Goal: Task Accomplishment & Management: Use online tool/utility

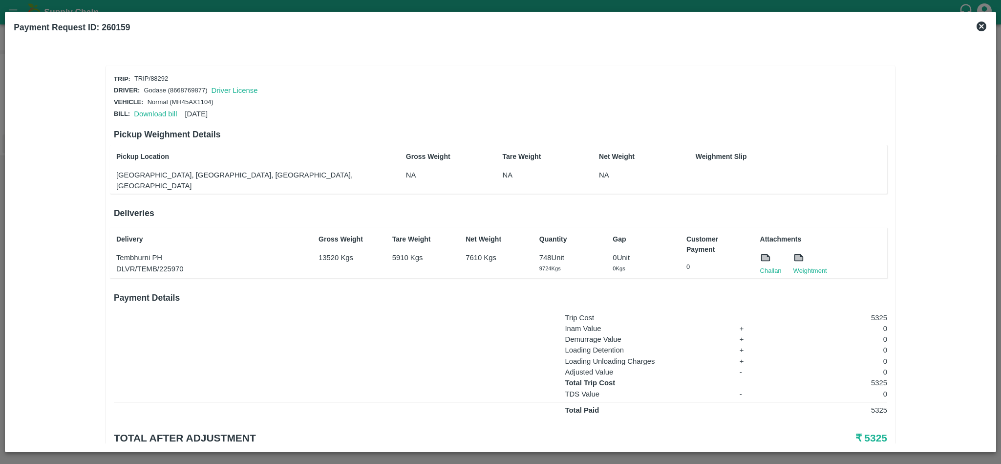
click at [979, 27] on icon at bounding box center [982, 27] width 10 height 10
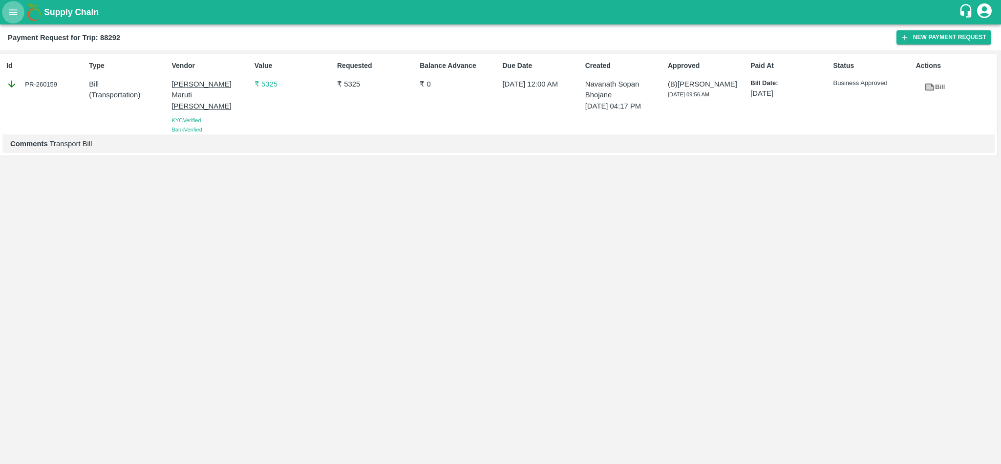
click at [12, 7] on icon "open drawer" at bounding box center [13, 12] width 11 height 11
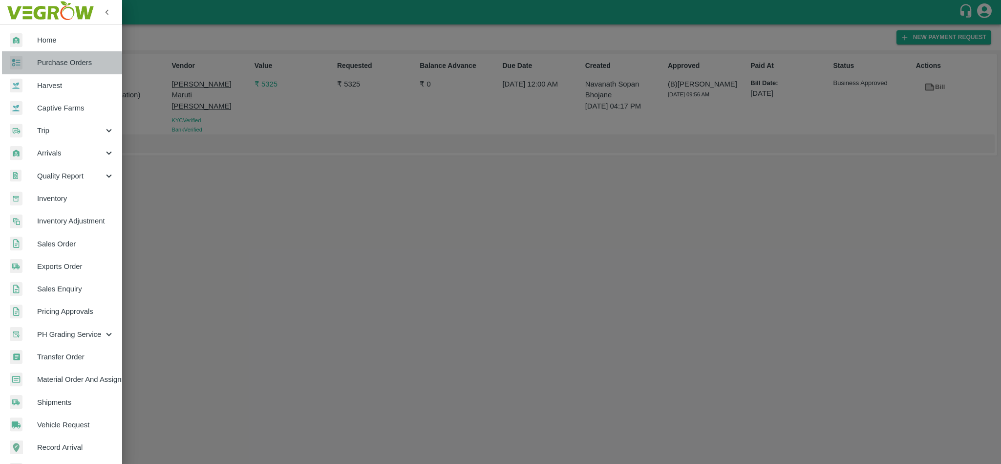
click at [60, 67] on span "Purchase Orders" at bounding box center [75, 62] width 77 height 11
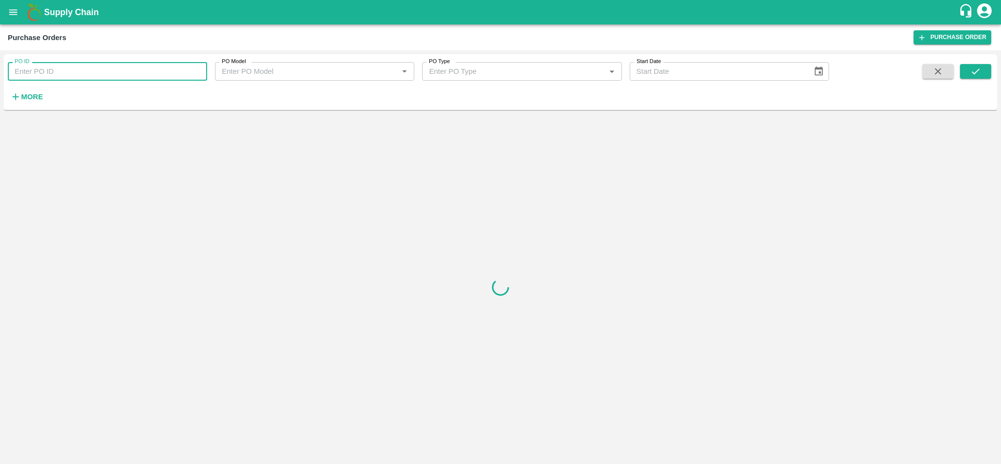
click at [53, 68] on input "PO ID" at bounding box center [107, 71] width 199 height 19
paste input "176269"
click at [974, 70] on icon "submit" at bounding box center [976, 71] width 11 height 11
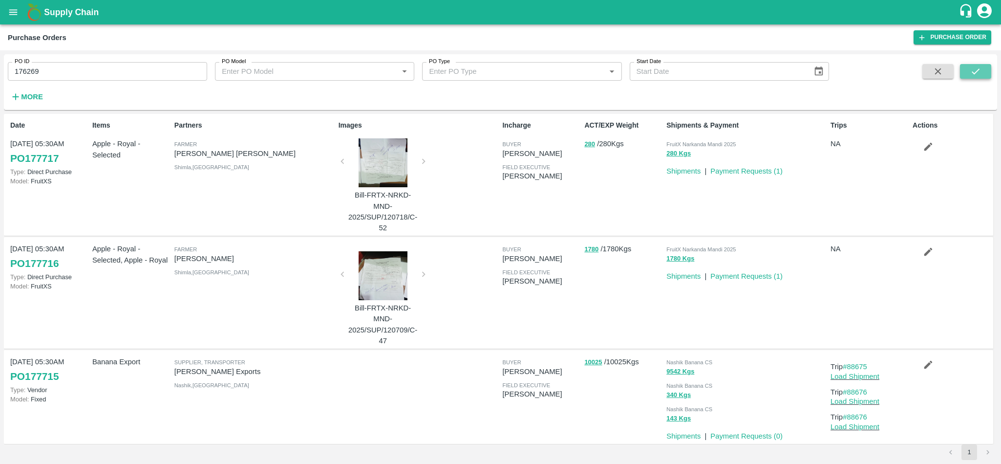
click at [975, 73] on icon "submit" at bounding box center [976, 71] width 8 height 6
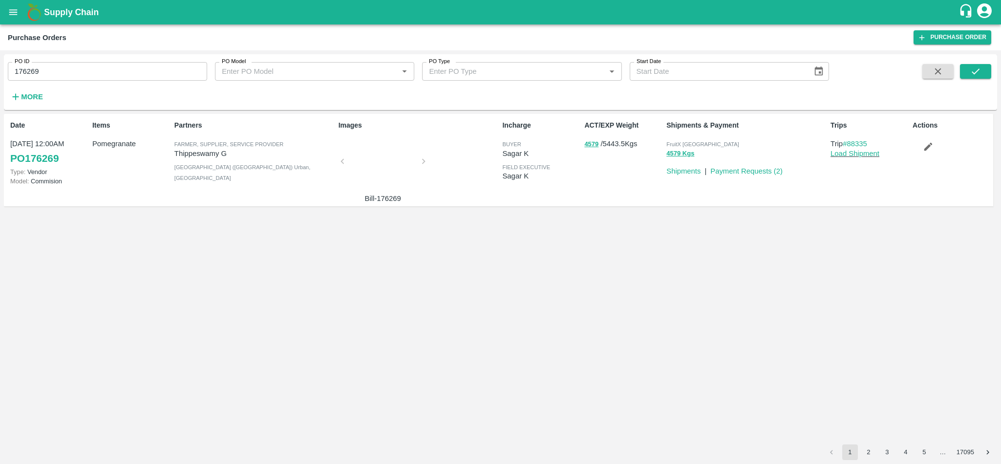
click at [133, 65] on input "176269" at bounding box center [107, 71] width 199 height 19
paste input "text"
type input "176921"
click at [975, 78] on button "submit" at bounding box center [975, 71] width 31 height 15
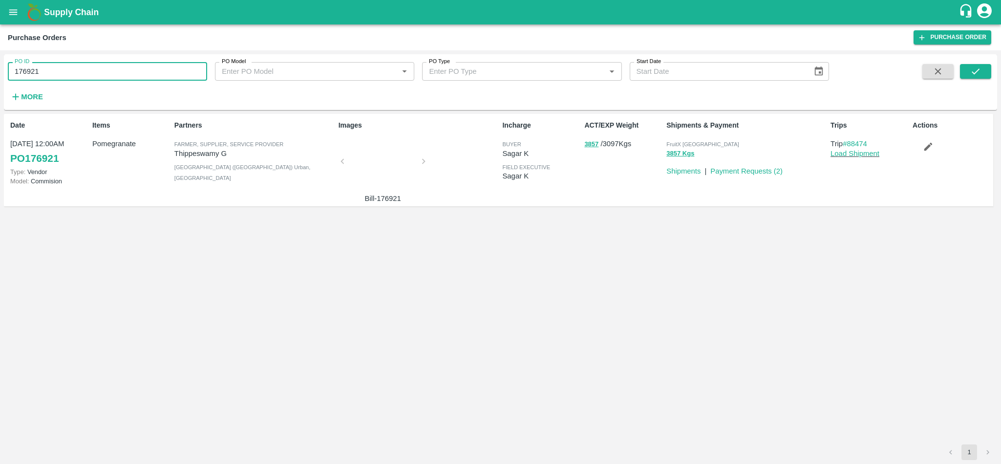
click at [128, 65] on input "176921" at bounding box center [107, 71] width 199 height 19
paste input "text"
click at [983, 73] on button "submit" at bounding box center [975, 71] width 31 height 15
click at [125, 71] on input "176716" at bounding box center [107, 71] width 199 height 19
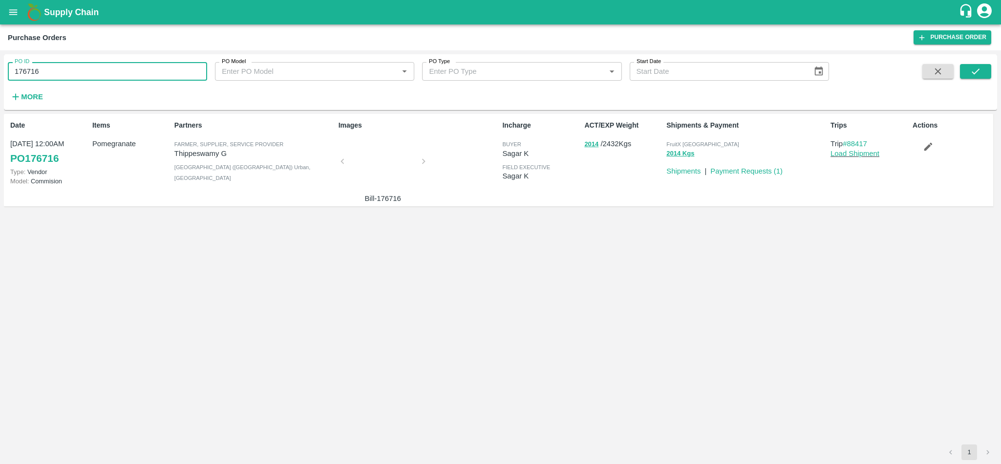
click at [125, 71] on input "176716" at bounding box center [107, 71] width 199 height 19
paste input "text"
type input "176715"
click at [978, 74] on icon "submit" at bounding box center [976, 71] width 11 height 11
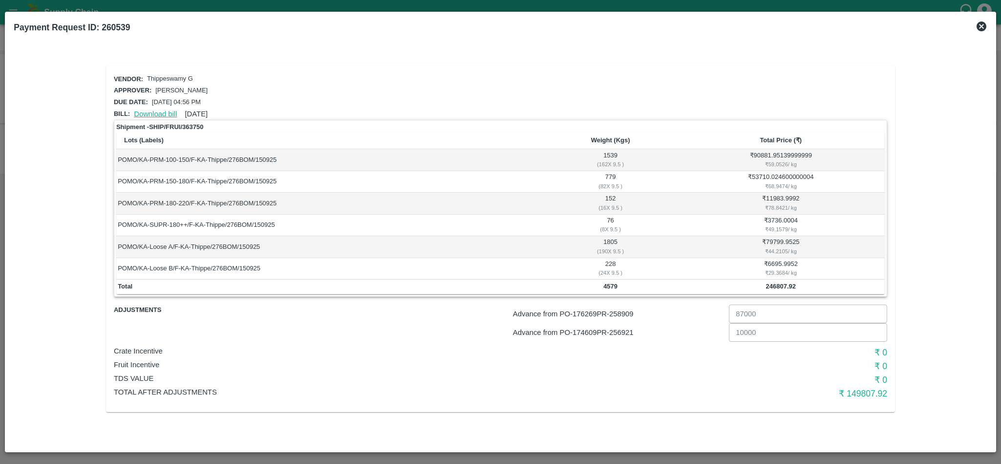
click at [153, 110] on link "Download bill" at bounding box center [155, 114] width 43 height 8
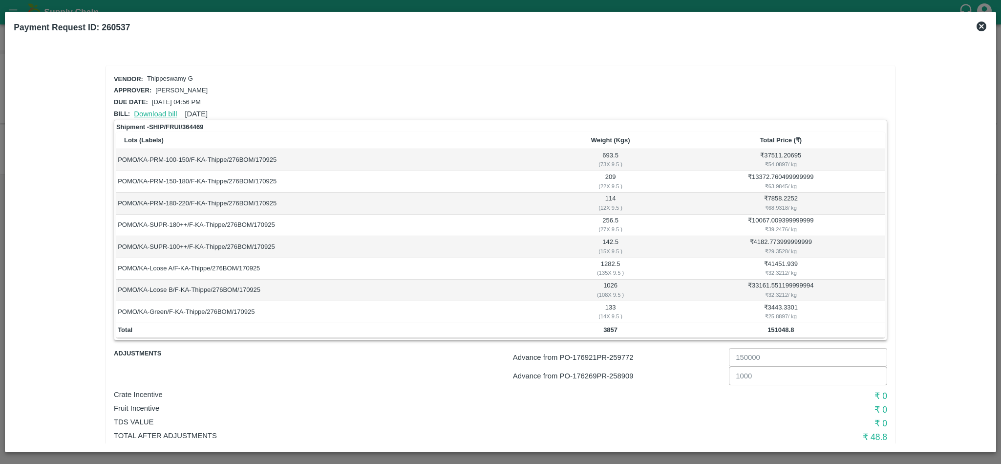
click at [160, 113] on link "Download bill" at bounding box center [155, 114] width 43 height 8
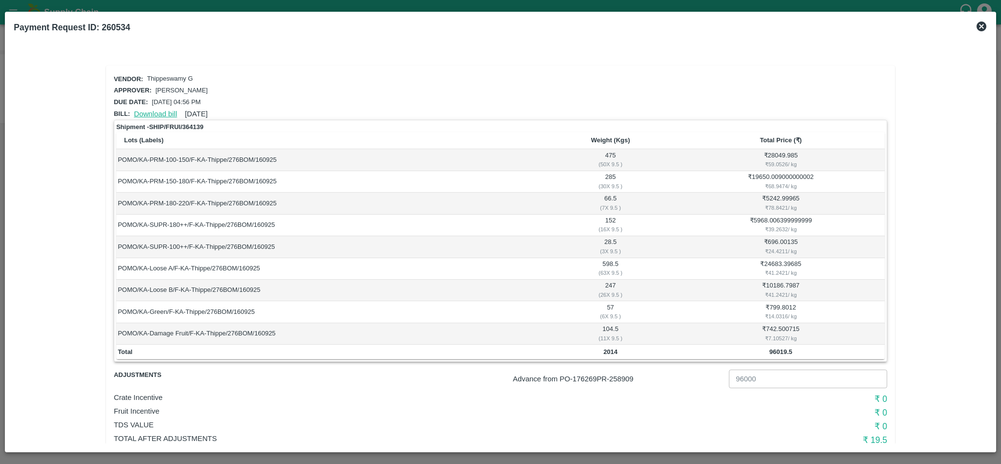
click at [160, 110] on link "Download bill" at bounding box center [155, 114] width 43 height 8
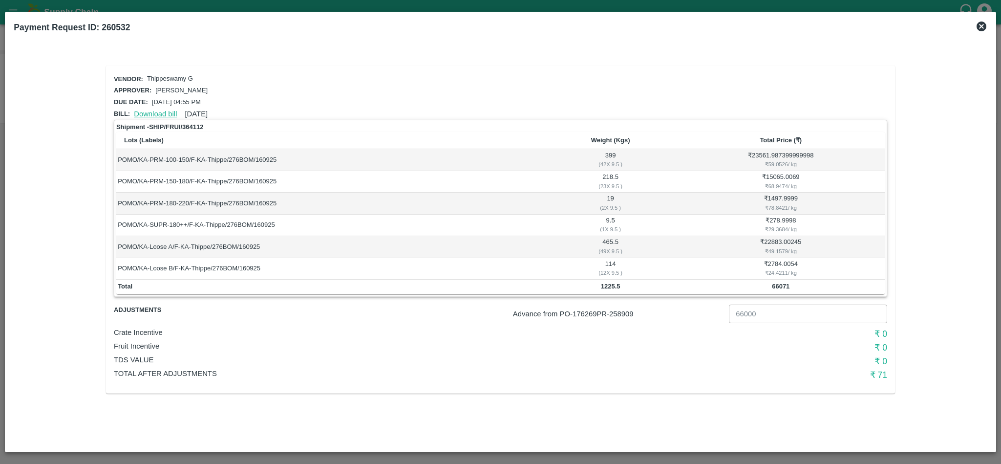
click at [157, 110] on link "Download bill" at bounding box center [155, 114] width 43 height 8
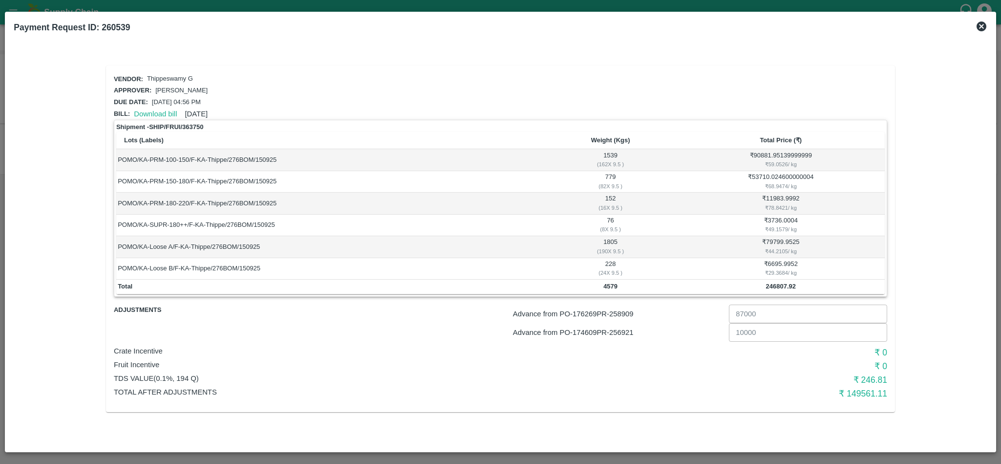
click at [630, 312] on p "Advance from PO- 176269 PR- 258909" at bounding box center [619, 313] width 212 height 11
copy p "258909"
click at [629, 333] on p "Advance from PO- 174609 PR- 256921" at bounding box center [619, 332] width 212 height 11
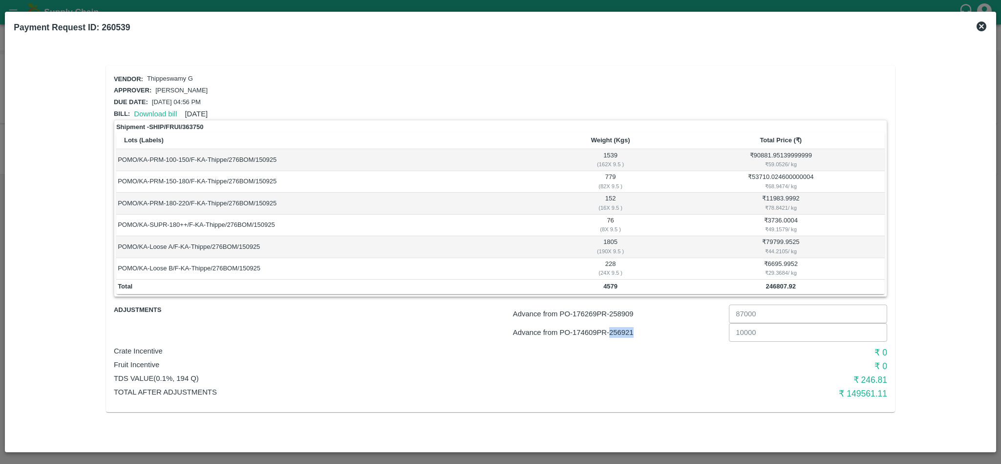
copy p "256921"
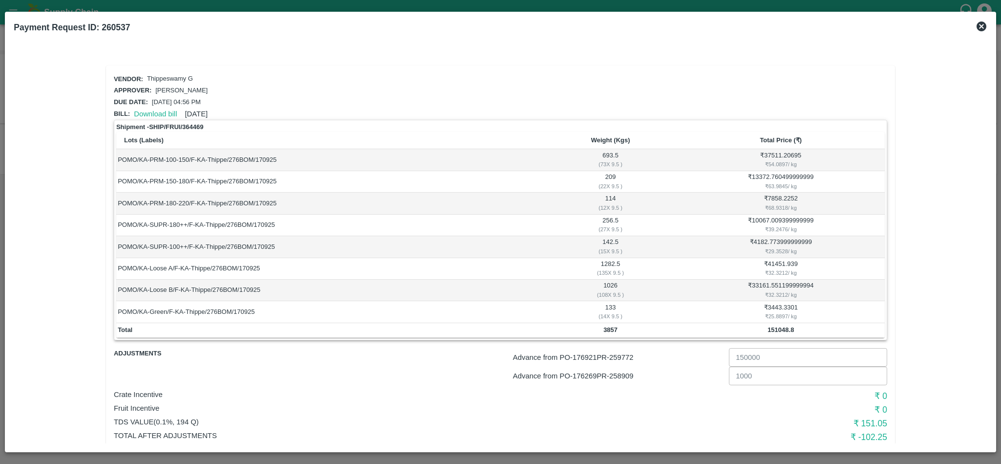
scroll to position [25, 0]
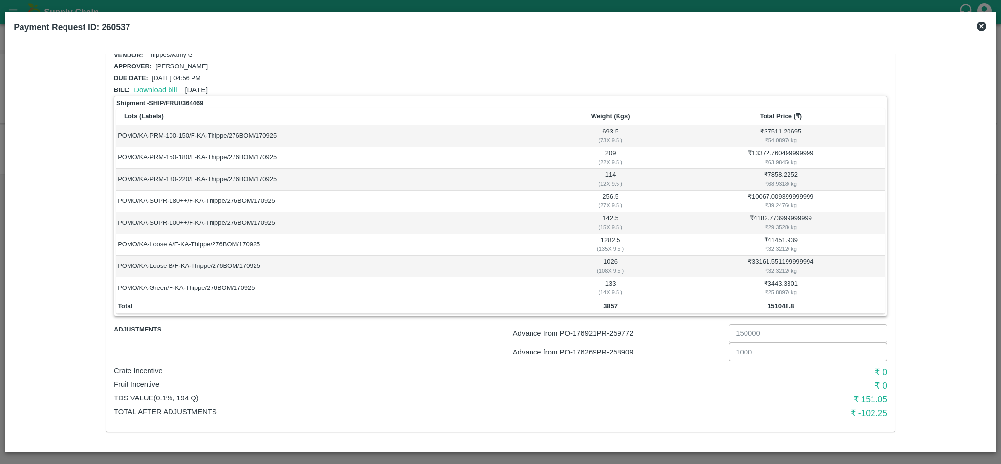
click at [624, 333] on p "Advance from PO- 176921 PR- 259772" at bounding box center [619, 333] width 212 height 11
copy p "259772"
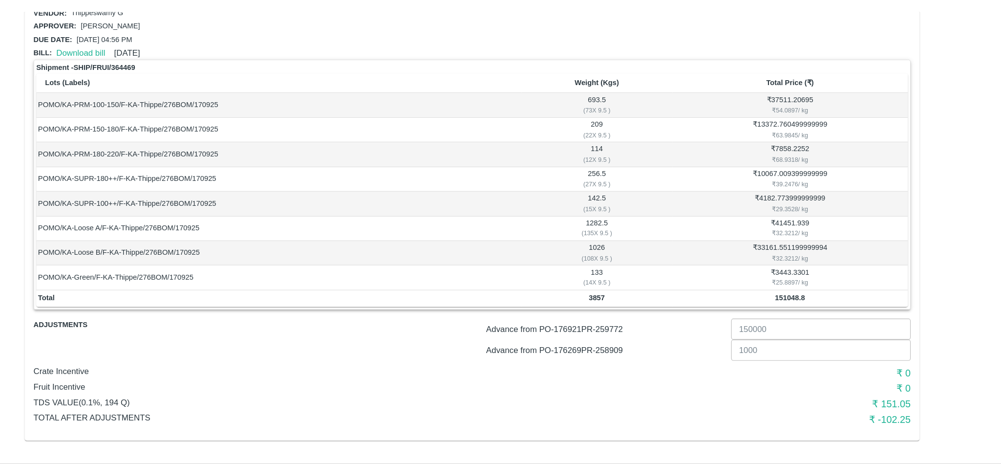
click at [627, 352] on p "Advance from PO- 176269 PR- 258909" at bounding box center [619, 352] width 212 height 11
copy p "258909"
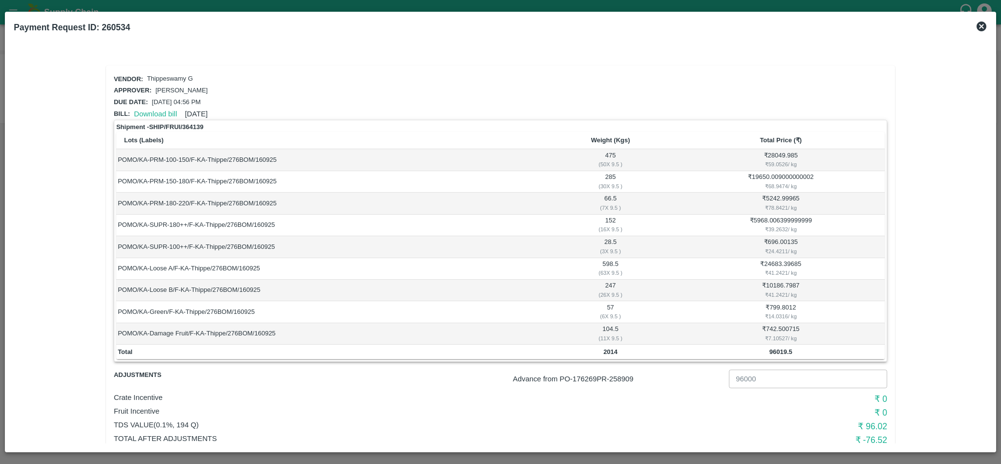
scroll to position [28, 0]
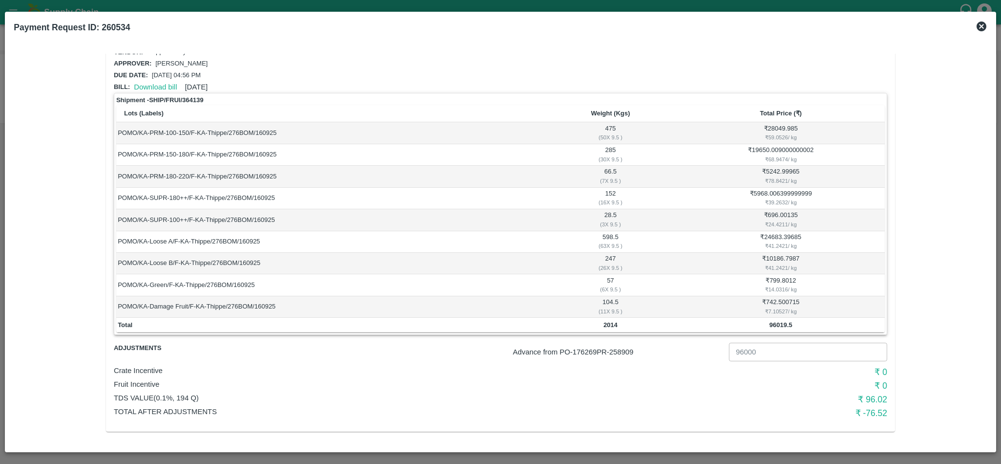
click at [618, 349] on p "Advance from PO- 176269 PR- 258909" at bounding box center [619, 352] width 212 height 11
copy p "258909"
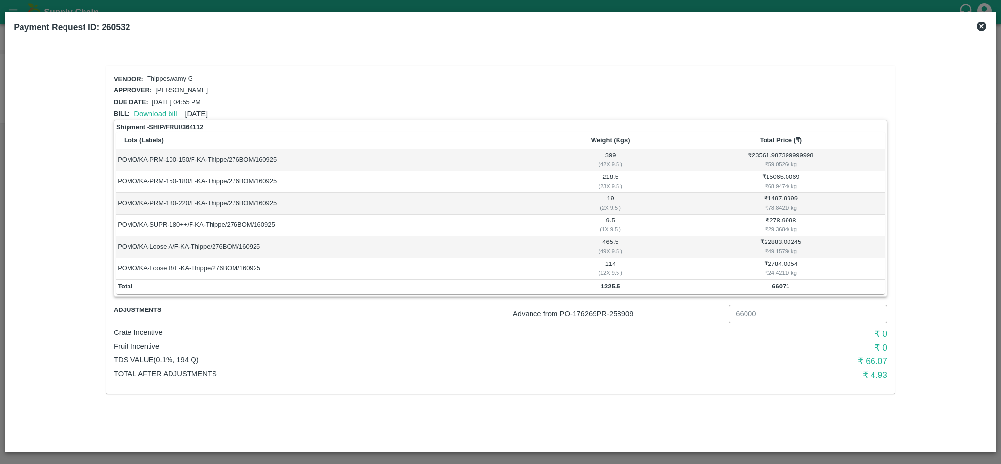
click at [622, 314] on p "Advance from PO- 176269 PR- 258909" at bounding box center [619, 313] width 212 height 11
copy p "258909"
